Goal: Use online tool/utility: Utilize a website feature to perform a specific function

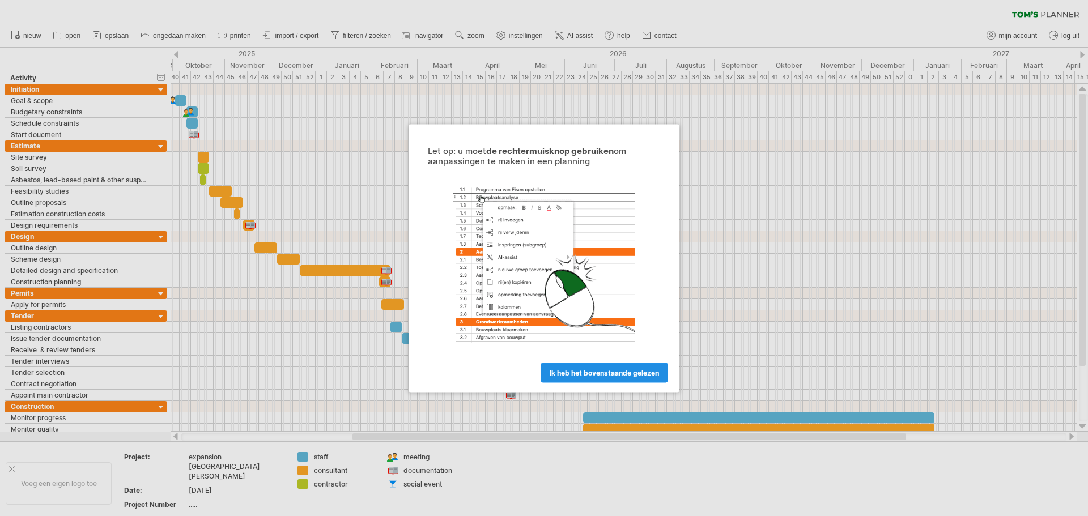
click at [603, 375] on span "ik heb het bovenstaande gelezen" at bounding box center [604, 372] width 109 height 9
